Goal: Transaction & Acquisition: Purchase product/service

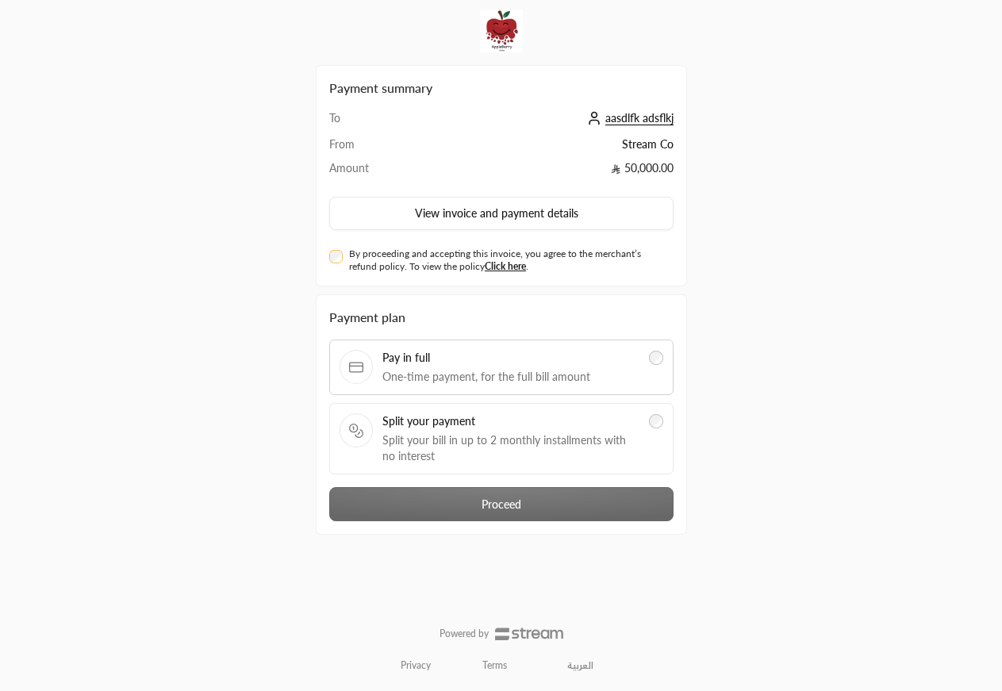
click at [530, 432] on span "Split your bill in up to 2 monthly installments with no interest" at bounding box center [511, 448] width 258 height 32
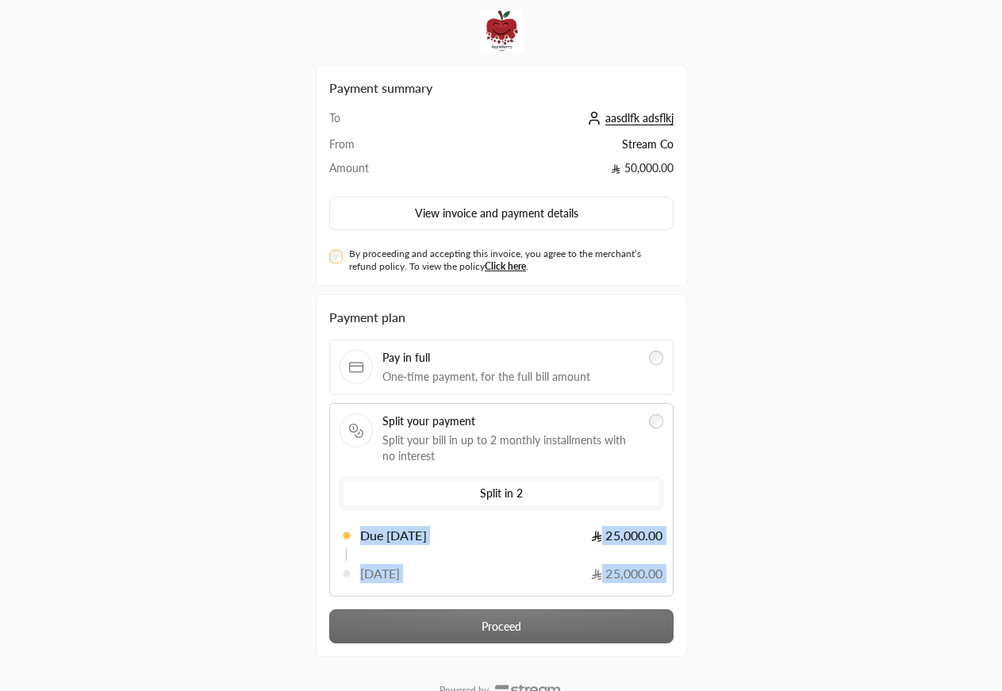
drag, startPoint x: 338, startPoint y: 520, endPoint x: 691, endPoint y: 603, distance: 362.8
click at [691, 603] on div "Payment plan Pay in full One-time payment, for the full bill amount Split your …" at bounding box center [501, 475] width 387 height 363
click at [678, 593] on div "Payment plan Pay in full One-time payment, for the full bill amount Split your …" at bounding box center [501, 452] width 360 height 289
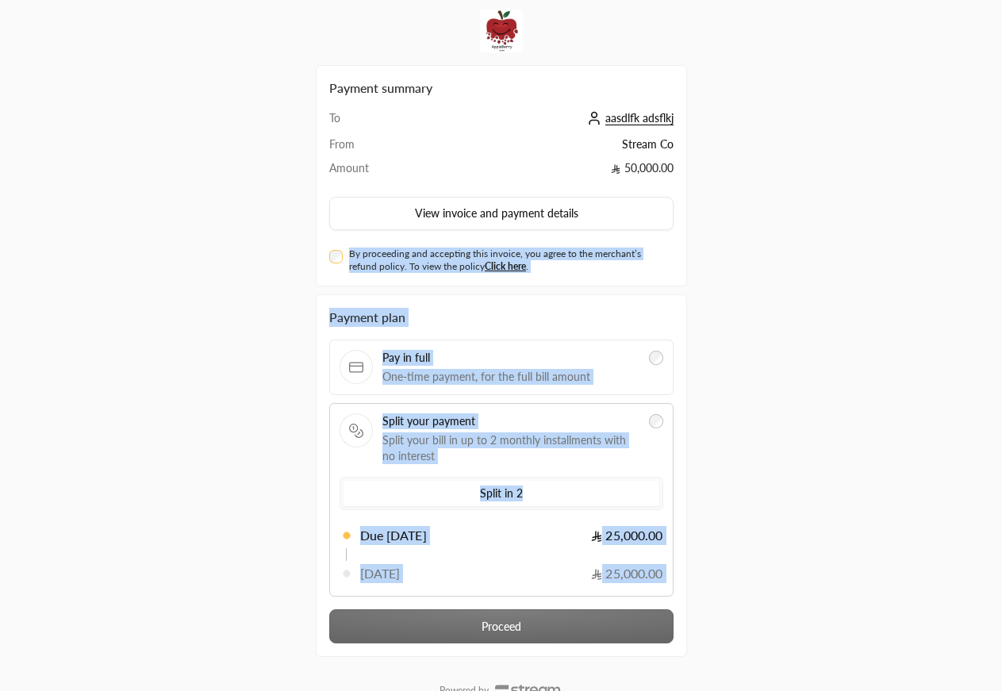
drag, startPoint x: 678, startPoint y: 593, endPoint x: 288, endPoint y: 253, distance: 516.8
click at [288, 253] on div "Payment summary To aasdlfk adsflkj From Stream Co Amount 50,000.00 View invoice…" at bounding box center [501, 374] width 501 height 748
drag, startPoint x: 276, startPoint y: 172, endPoint x: 732, endPoint y: 601, distance: 625.3
click at [731, 601] on div "Payment summary To aasdlfk adsflkj From Stream Co Amount 50,000.00 View invoice…" at bounding box center [501, 374] width 501 height 748
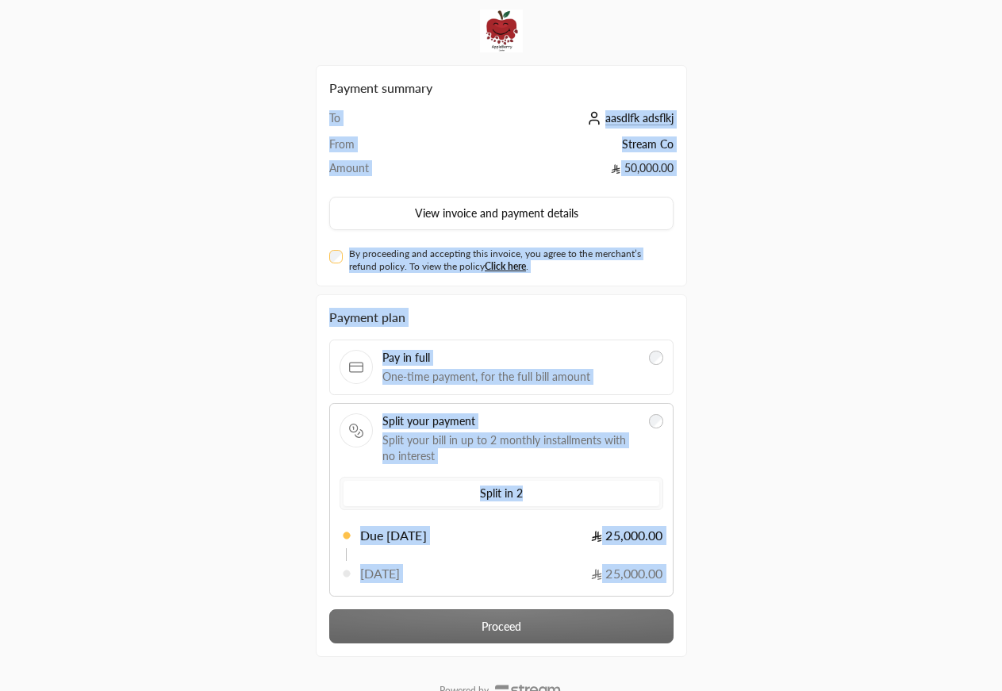
click at [732, 601] on div "Payment summary To aasdlfk adsflkj From Stream Co Amount 50,000.00 View invoice…" at bounding box center [501, 374] width 501 height 748
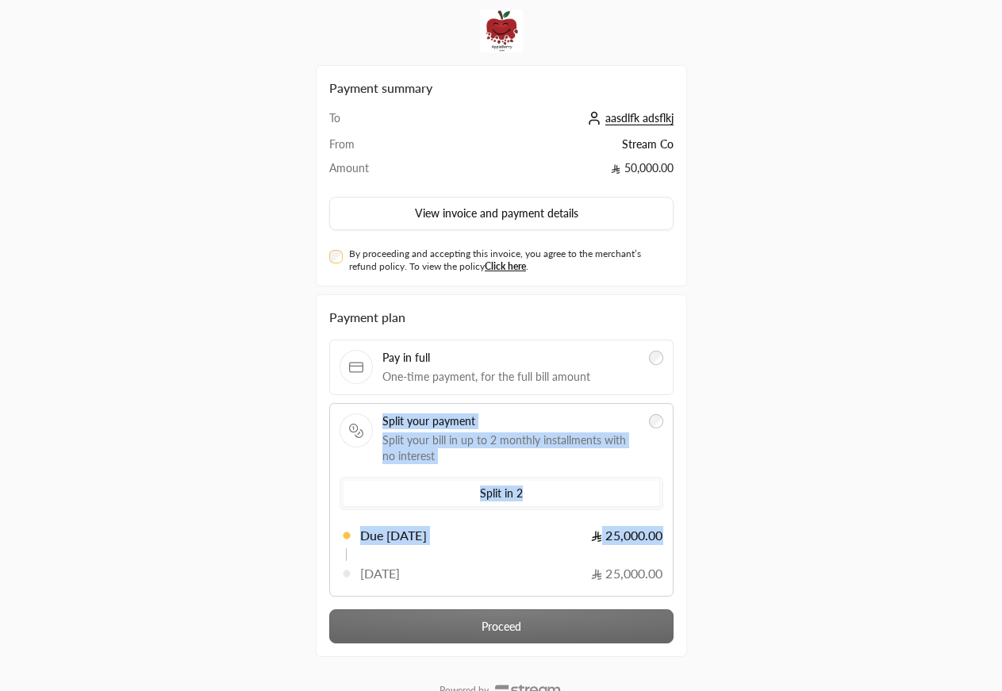
drag, startPoint x: 339, startPoint y: 454, endPoint x: 638, endPoint y: 560, distance: 317.5
click at [638, 560] on div "Split your payment Split your bill in up to 2 monthly installments with no inte…" at bounding box center [502, 499] width 324 height 173
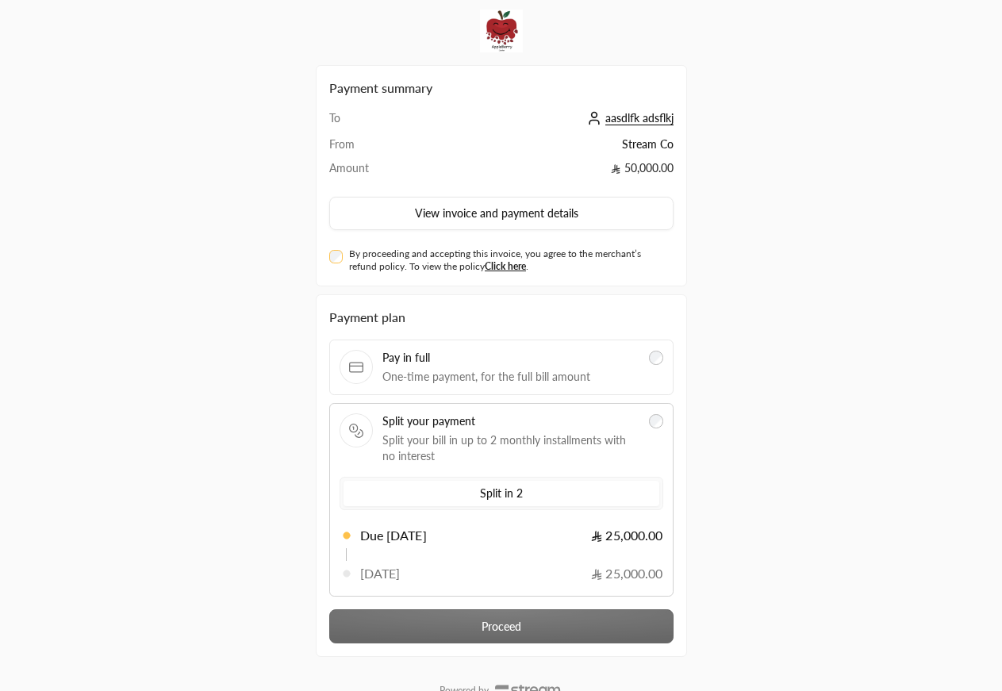
click at [755, 571] on div "Payment summary To aasdlfk adsflkj From Stream Co Amount 50,000.00 View invoice…" at bounding box center [501, 374] width 1002 height 748
click at [671, 538] on div "Split your payment Split your bill in up to 2 monthly installments with no inte…" at bounding box center [501, 500] width 344 height 194
drag, startPoint x: 597, startPoint y: 536, endPoint x: 682, endPoint y: 538, distance: 84.9
click at [682, 538] on div "Payment plan Pay in full One-time payment, for the full bill amount Split your …" at bounding box center [501, 475] width 371 height 363
drag, startPoint x: 601, startPoint y: 578, endPoint x: 667, endPoint y: 577, distance: 66.7
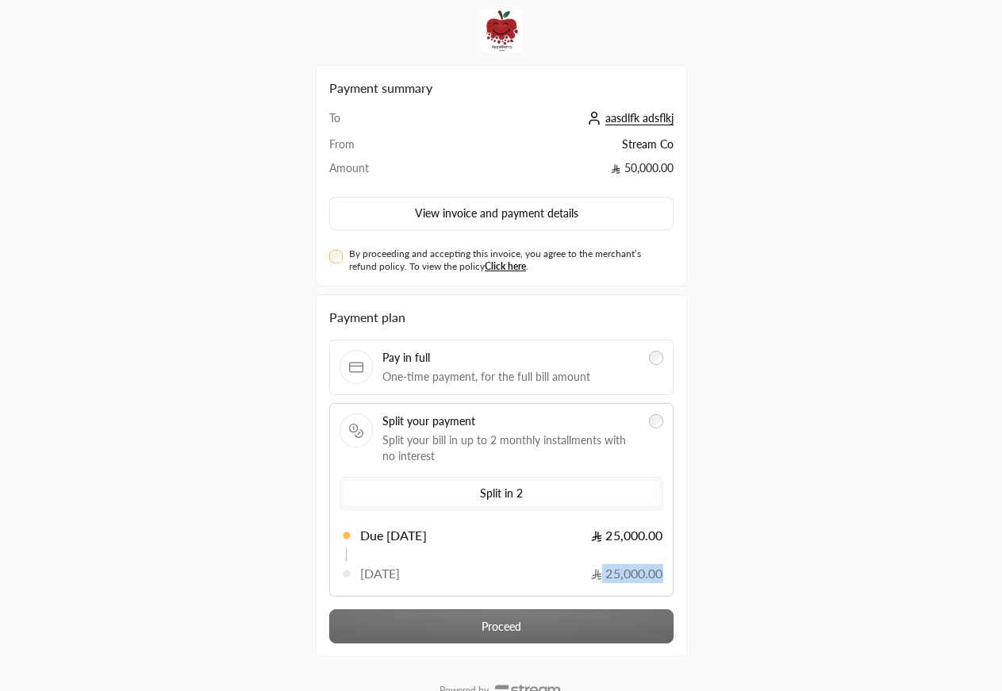
click at [667, 577] on div "Split your payment Split your bill in up to 2 monthly installments with no inte…" at bounding box center [501, 500] width 344 height 194
click at [727, 391] on div "Payment summary To aasdlfk adsflkj From Stream Co Amount 50,000.00 View invoice…" at bounding box center [501, 374] width 501 height 748
